Goal: Navigation & Orientation: Find specific page/section

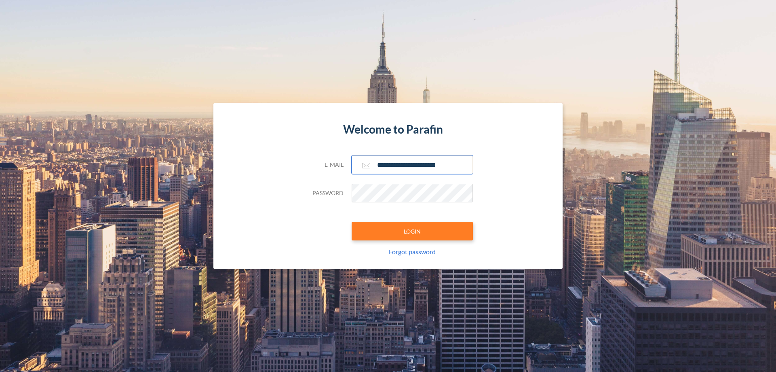
type input "**********"
click at [412, 231] on button "LOGIN" at bounding box center [412, 231] width 121 height 19
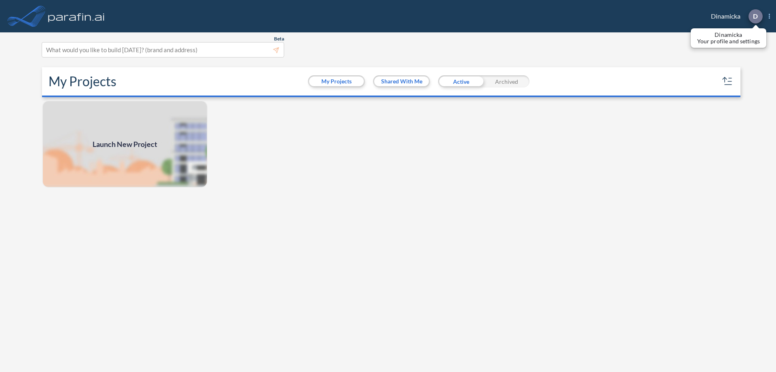
click at [755, 16] on p "D" at bounding box center [755, 16] width 5 height 7
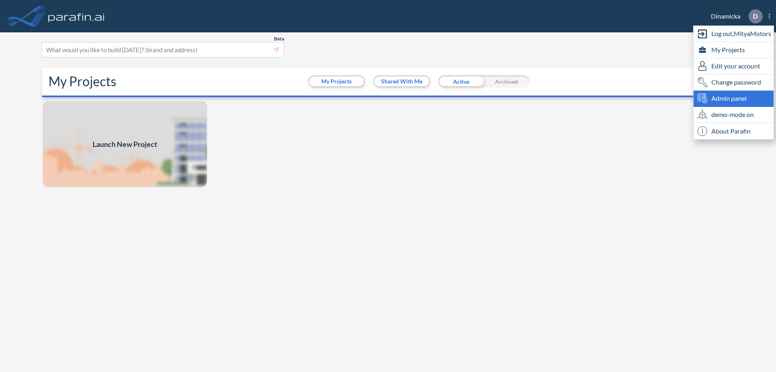
click at [734, 98] on span "Admin panel" at bounding box center [729, 98] width 35 height 10
